Goal: Communication & Community: Connect with others

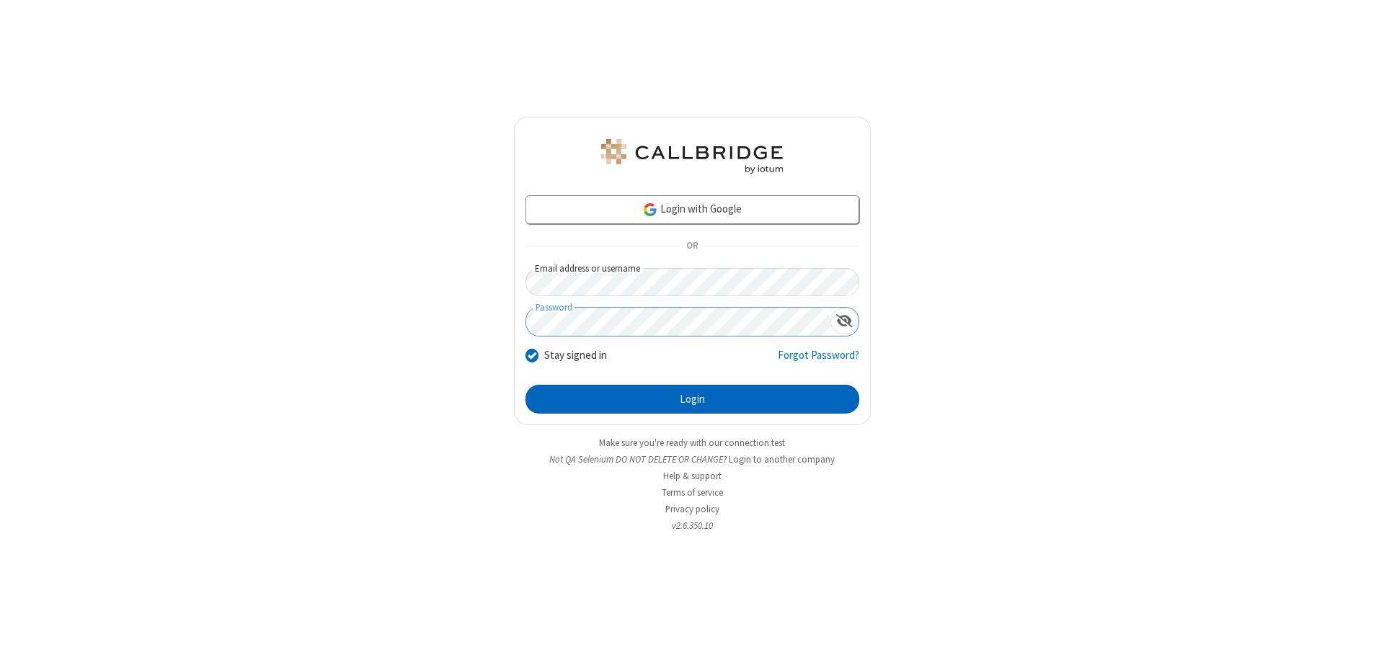
click at [692, 399] on button "Login" at bounding box center [693, 399] width 334 height 29
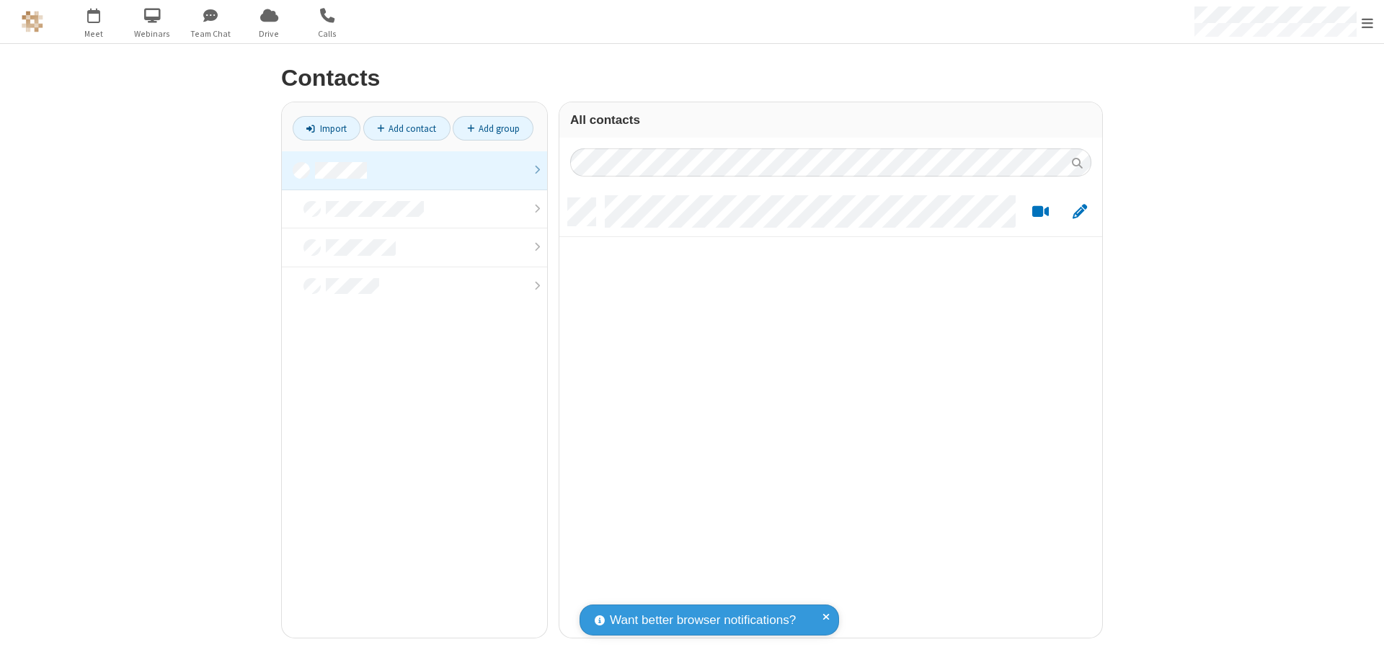
scroll to position [440, 532]
click at [415, 170] on link at bounding box center [414, 170] width 265 height 39
click at [407, 128] on link "Add contact" at bounding box center [406, 128] width 87 height 25
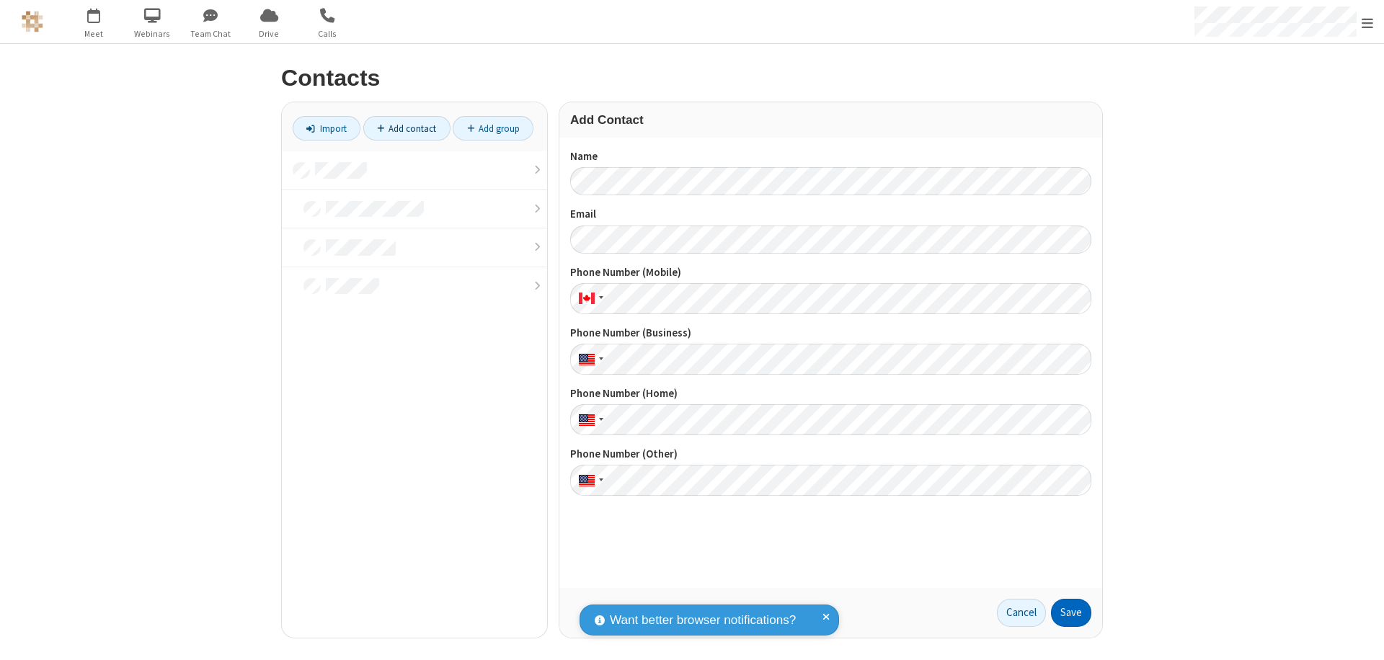
click at [1071, 613] on button "Save" at bounding box center [1071, 613] width 40 height 29
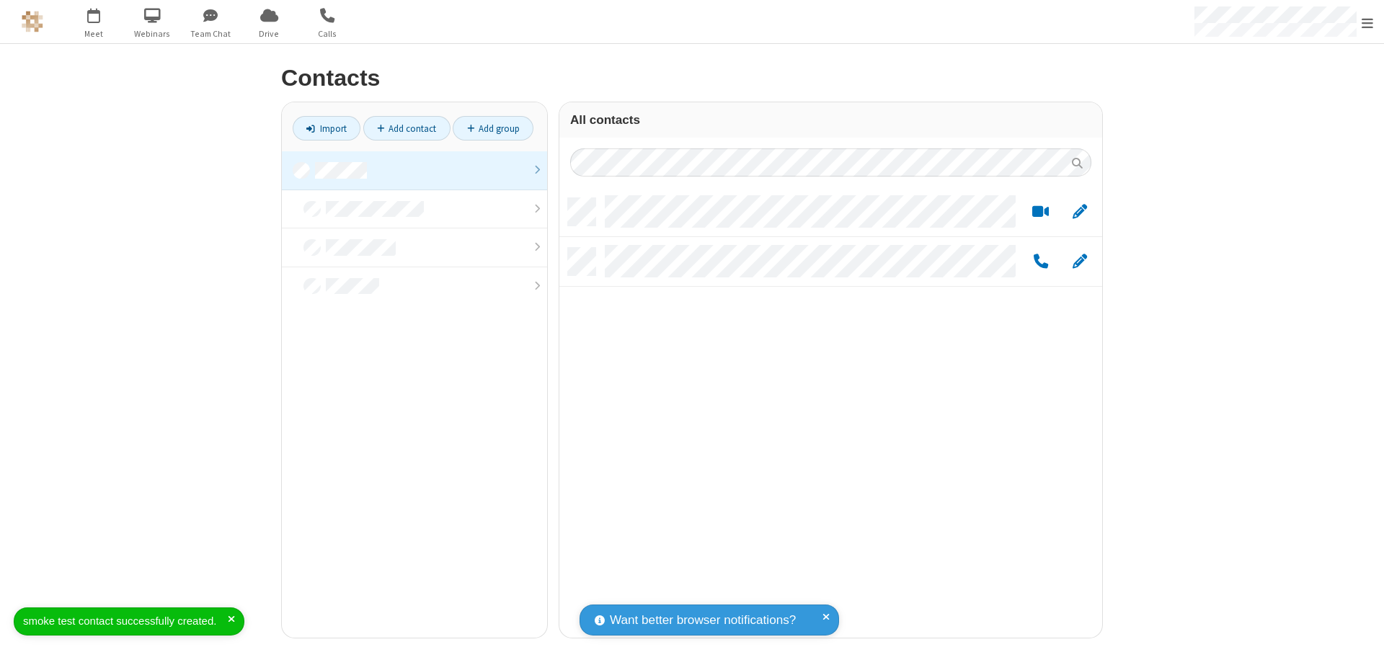
scroll to position [440, 532]
